Goal: Task Accomplishment & Management: Use online tool/utility

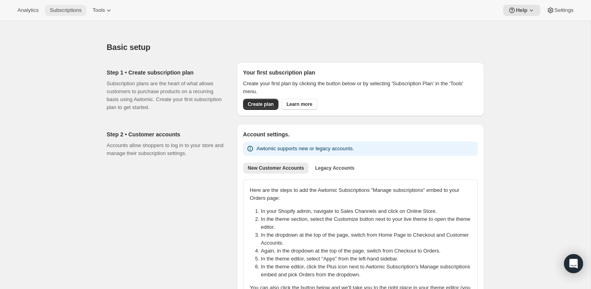
click at [66, 12] on span "Subscriptions" at bounding box center [66, 10] width 32 height 6
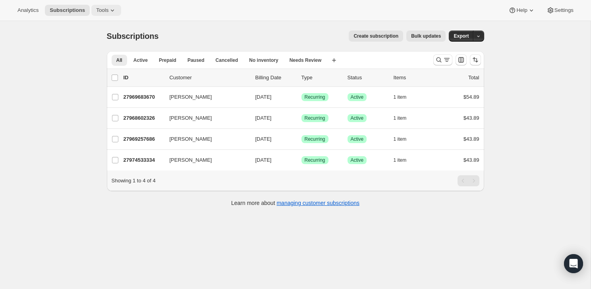
click at [116, 12] on icon at bounding box center [112, 10] width 8 height 8
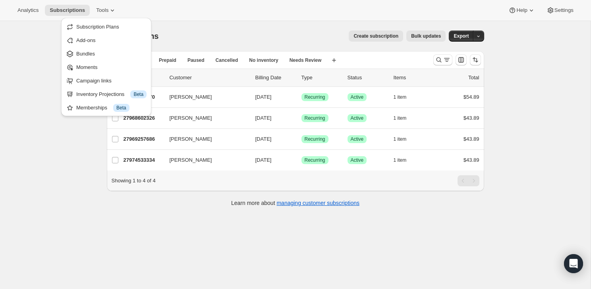
click at [231, 6] on div "Analytics Subscriptions Tools Help Settings" at bounding box center [295, 10] width 591 height 21
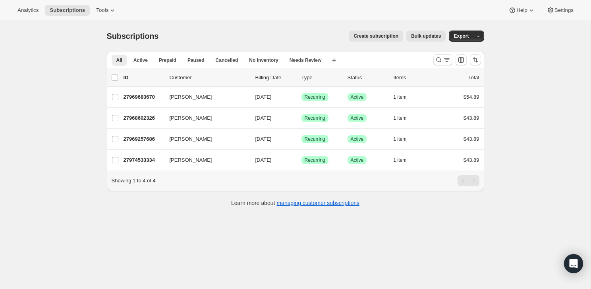
click at [423, 36] on span "Bulk updates" at bounding box center [426, 36] width 30 height 6
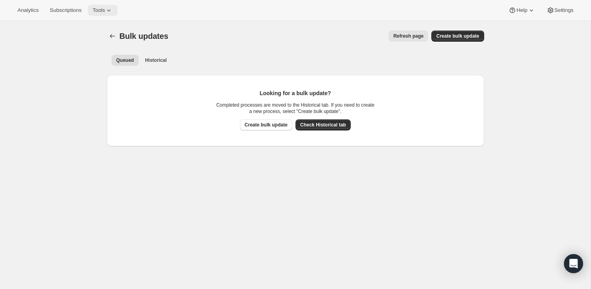
click at [104, 12] on span "Tools" at bounding box center [98, 10] width 12 height 6
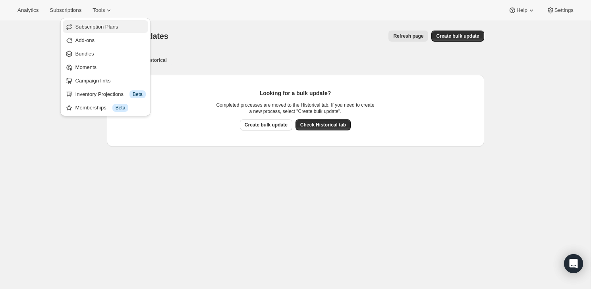
click at [110, 31] on button "Subscription Plans" at bounding box center [105, 26] width 85 height 13
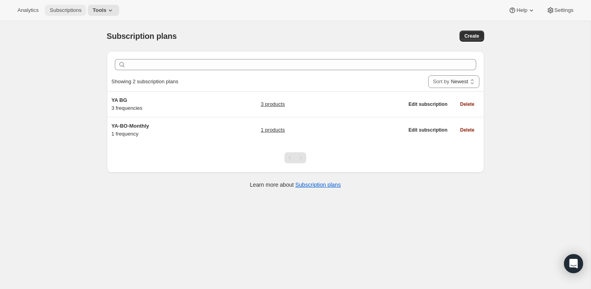
click at [65, 8] on span "Subscriptions" at bounding box center [66, 10] width 32 height 6
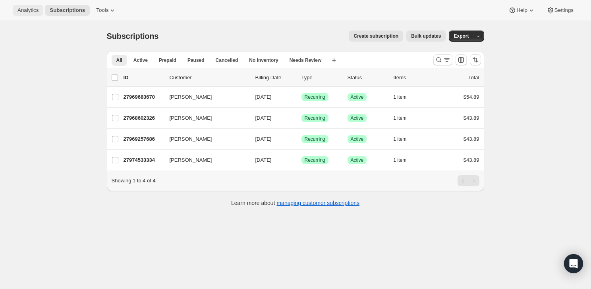
click at [29, 9] on span "Analytics" at bounding box center [27, 10] width 21 height 6
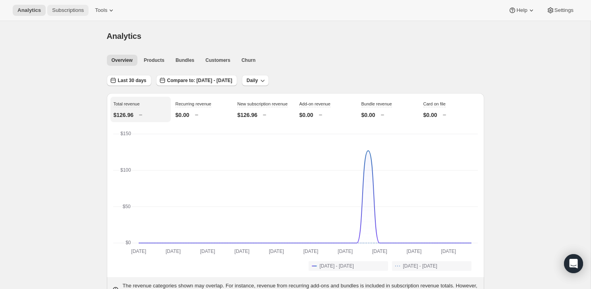
click at [84, 12] on span "Subscriptions" at bounding box center [68, 10] width 32 height 6
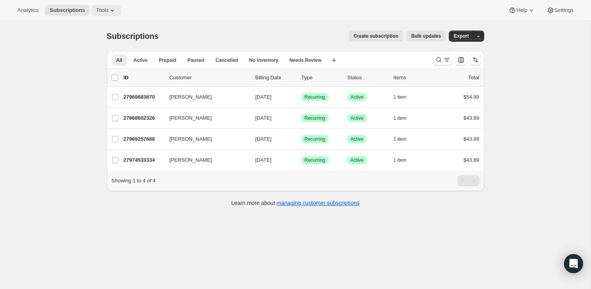
click at [113, 13] on icon at bounding box center [112, 10] width 8 height 8
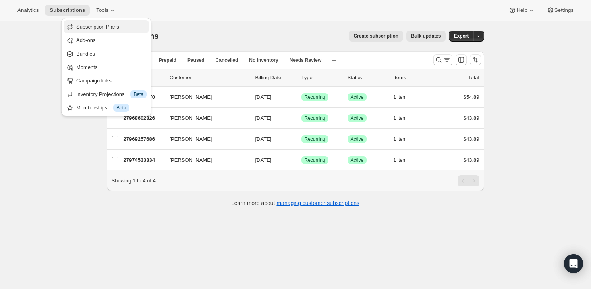
click at [105, 24] on span "Subscription Plans" at bounding box center [97, 27] width 43 height 6
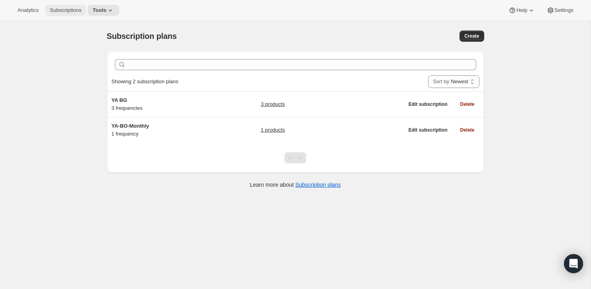
click at [62, 12] on span "Subscriptions" at bounding box center [66, 10] width 32 height 6
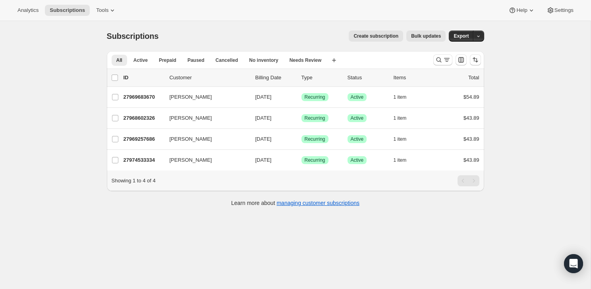
click at [422, 34] on span "Bulk updates" at bounding box center [426, 36] width 30 height 6
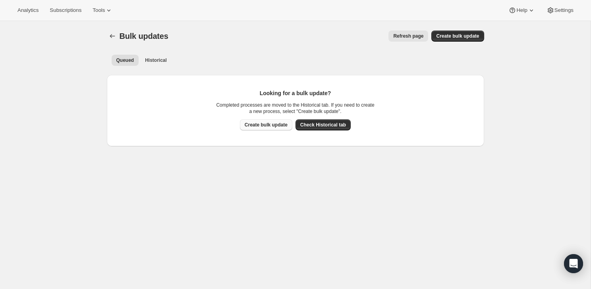
click at [262, 125] on span "Create bulk update" at bounding box center [265, 125] width 43 height 6
select select "16"
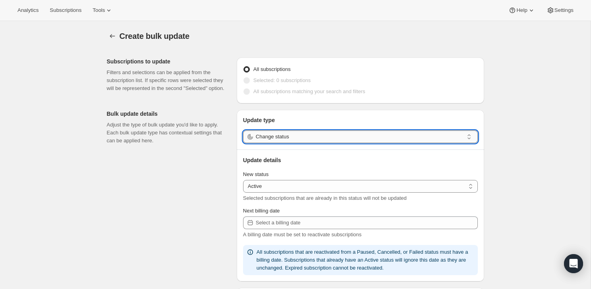
click at [266, 139] on input "Change status" at bounding box center [360, 137] width 208 height 13
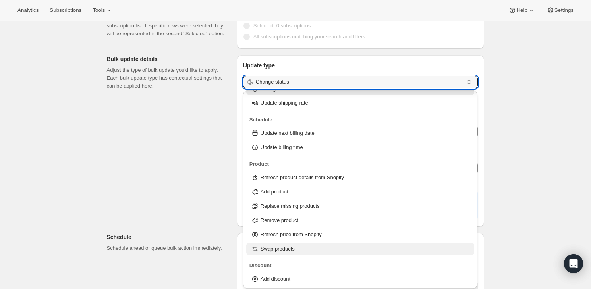
click at [301, 249] on div "Swap products" at bounding box center [360, 249] width 219 height 8
type input "Swap products"
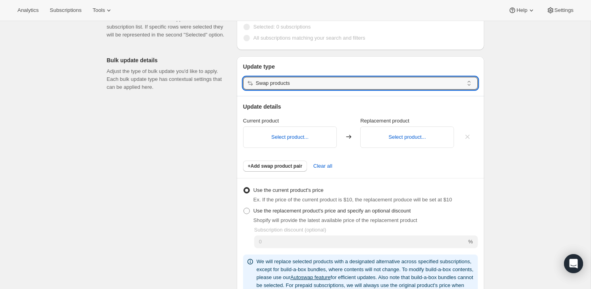
scroll to position [32, 0]
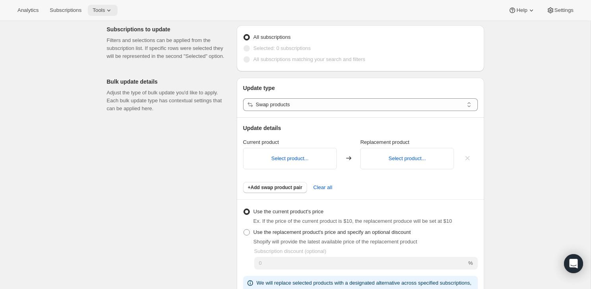
click at [98, 10] on span "Tools" at bounding box center [98, 10] width 12 height 6
